Goal: Information Seeking & Learning: Find specific fact

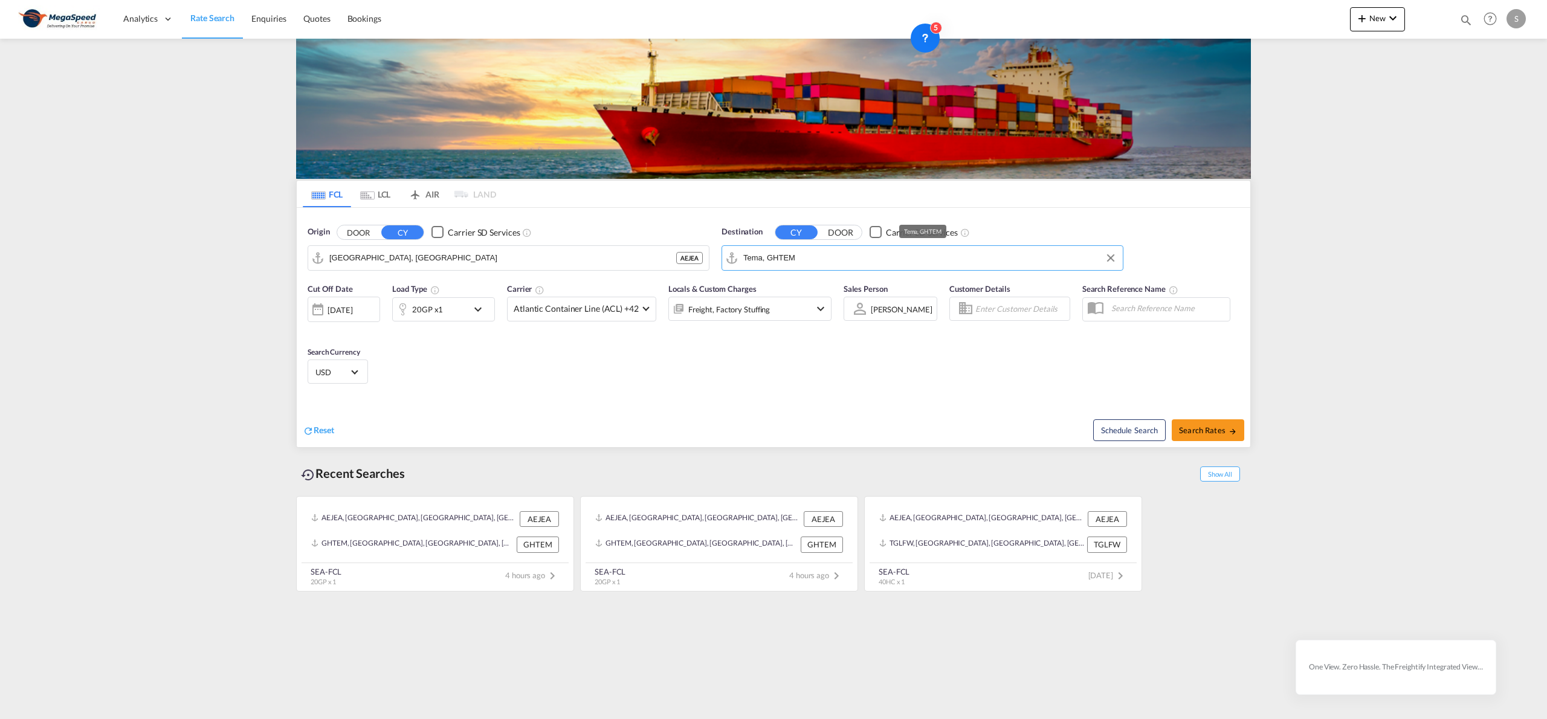
click at [819, 260] on input "Tema, GHTEM" at bounding box center [929, 258] width 373 height 18
click at [819, 284] on div "Lome [GEOGRAPHIC_DATA] TGLFW" at bounding box center [838, 292] width 230 height 36
type input "Lome, TGLFW"
click at [1223, 430] on span "Search Rates" at bounding box center [1208, 430] width 58 height 10
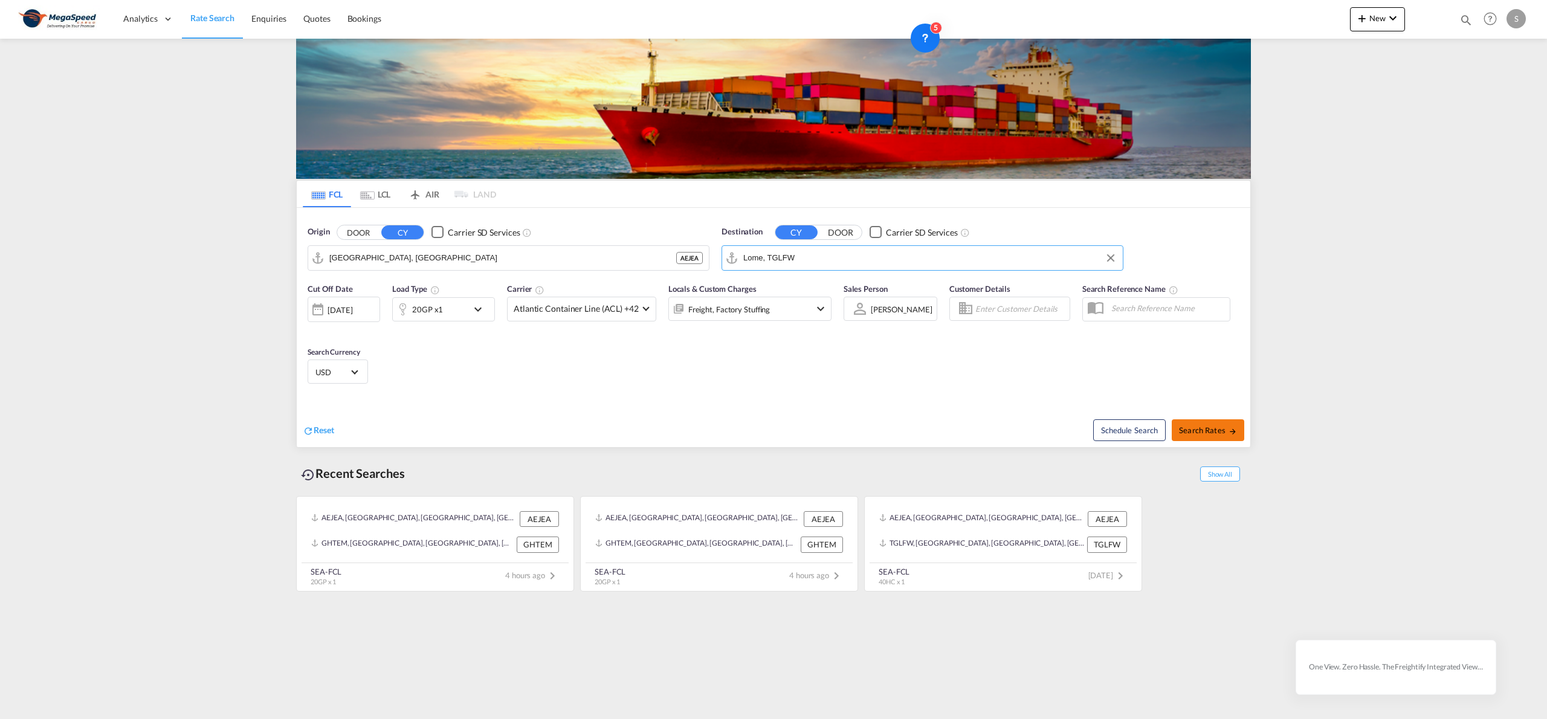
type input "AEJEA to TGLFW / [DATE]"
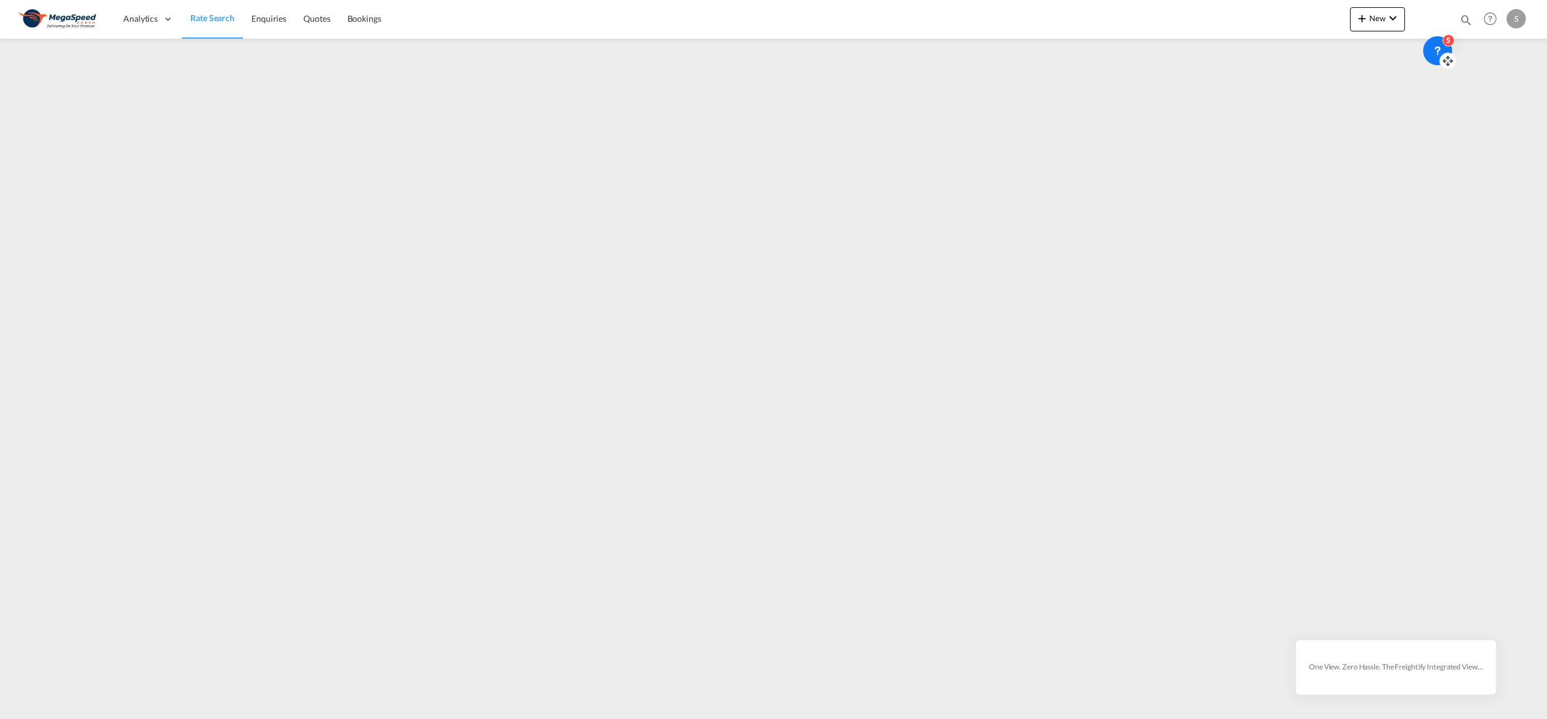
drag, startPoint x: 935, startPoint y: 44, endPoint x: 1448, endPoint y: 57, distance: 512.6
click at [1448, 57] on icon at bounding box center [1448, 58] width 0 height 3
